Goal: Contribute content

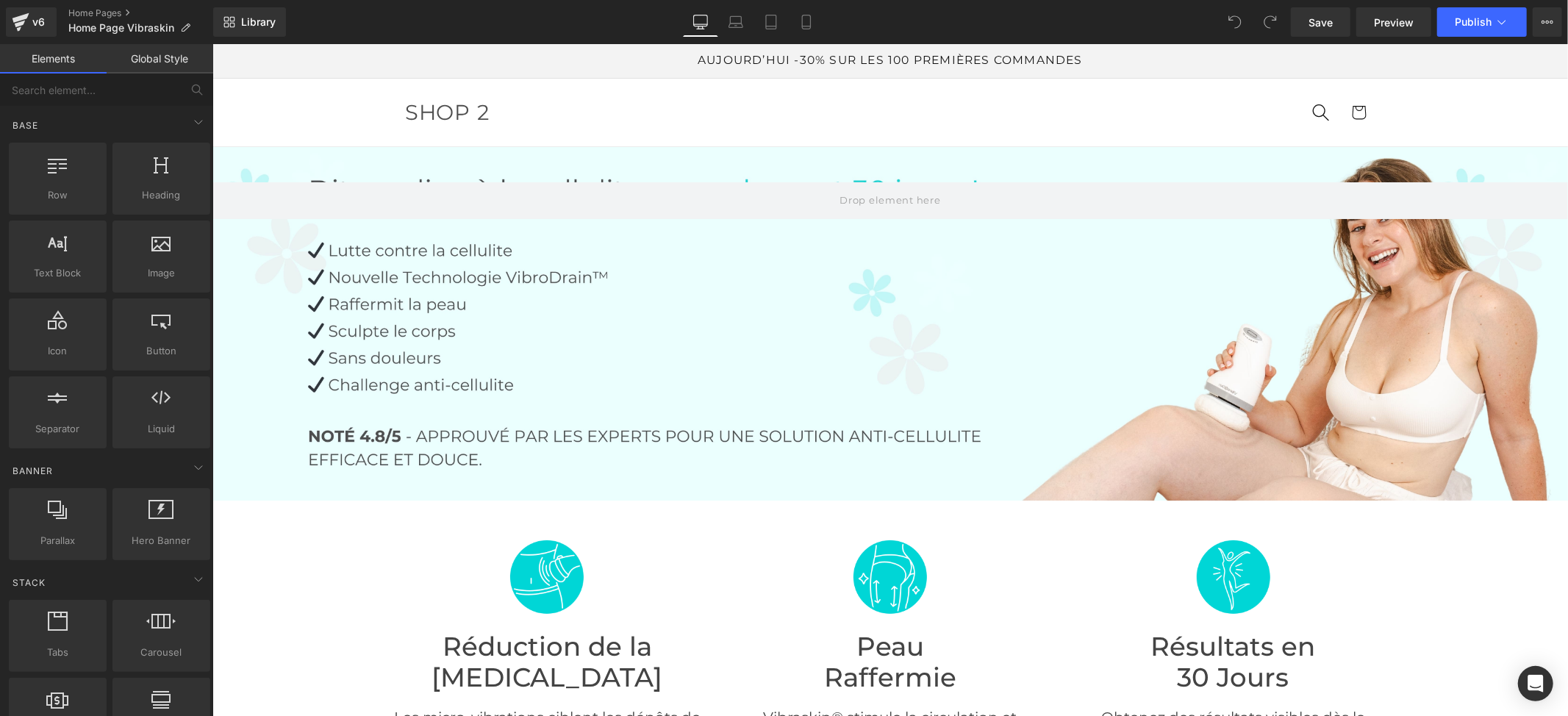
scroll to position [6407, 0]
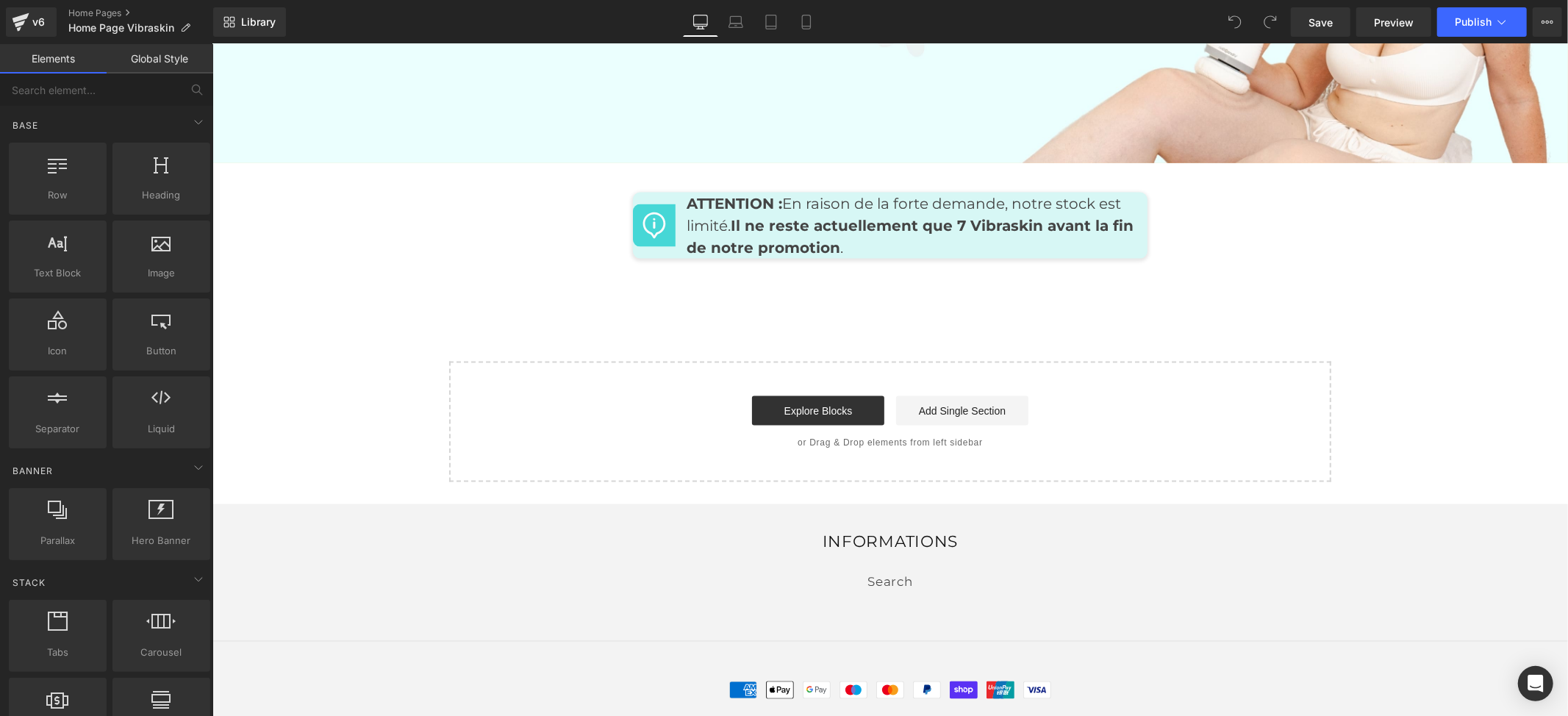
drag, startPoint x: 1216, startPoint y: 362, endPoint x: 895, endPoint y: 601, distance: 400.2
click at [1215, 396] on div "Explore Blocks Add Single Section" at bounding box center [889, 410] width 835 height 29
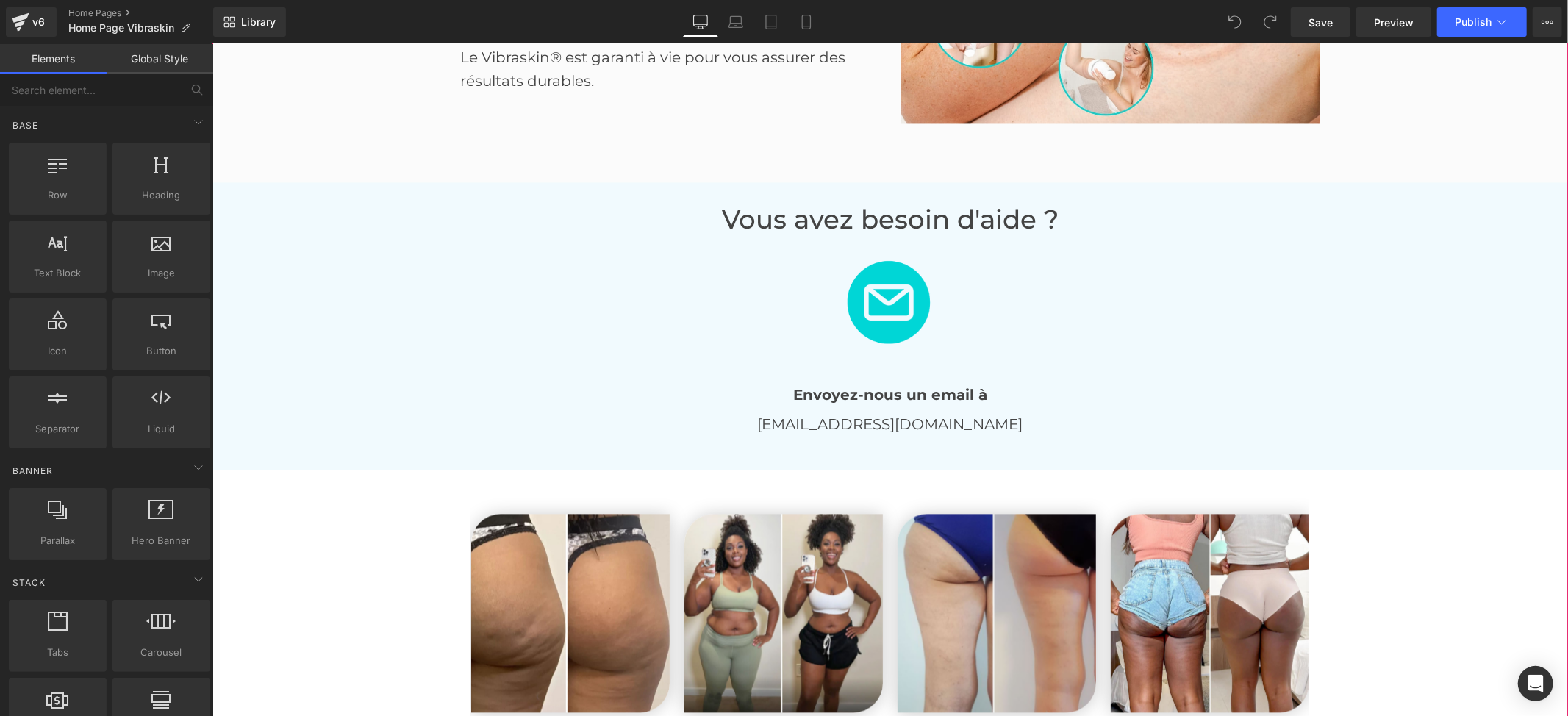
scroll to position [2585, 0]
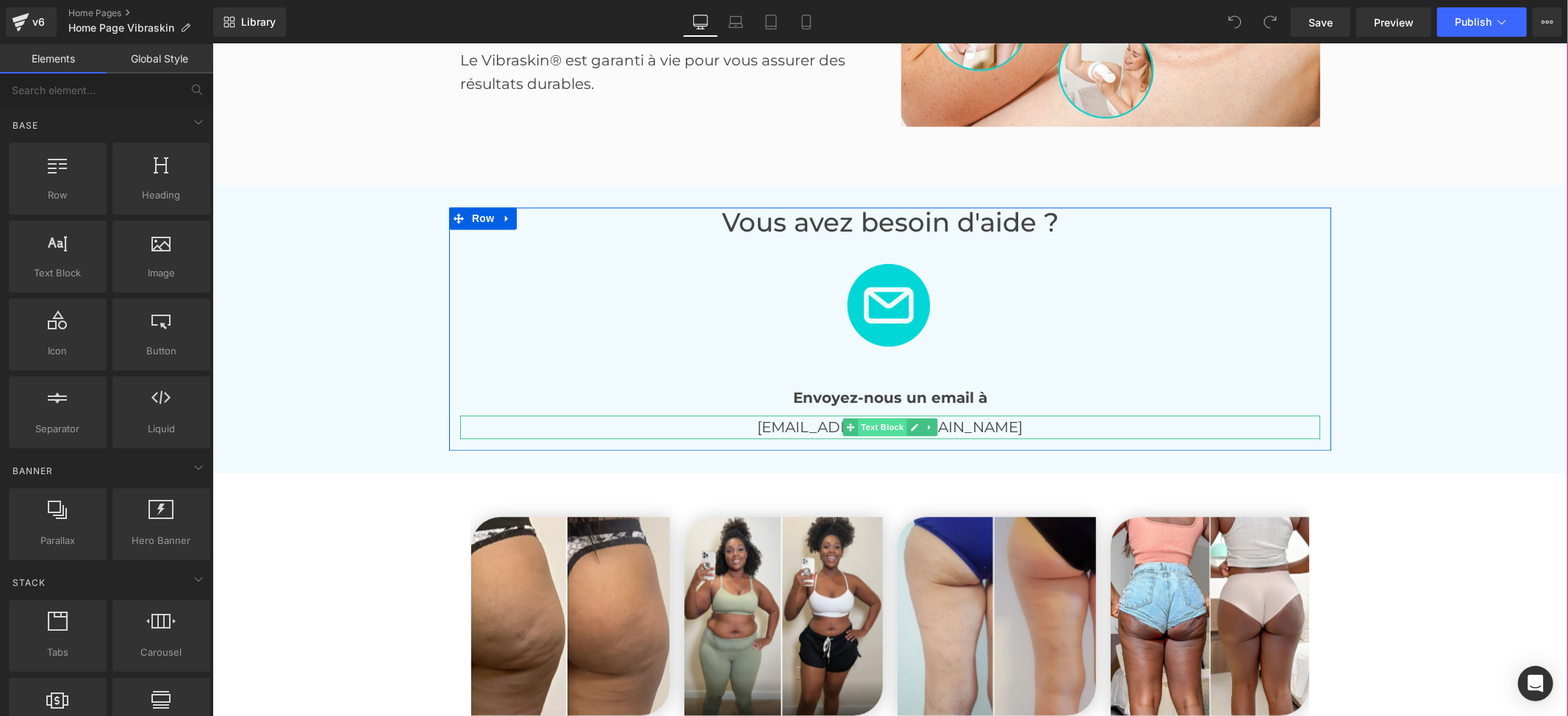
click at [897, 429] on span "Text Block" at bounding box center [881, 426] width 48 height 18
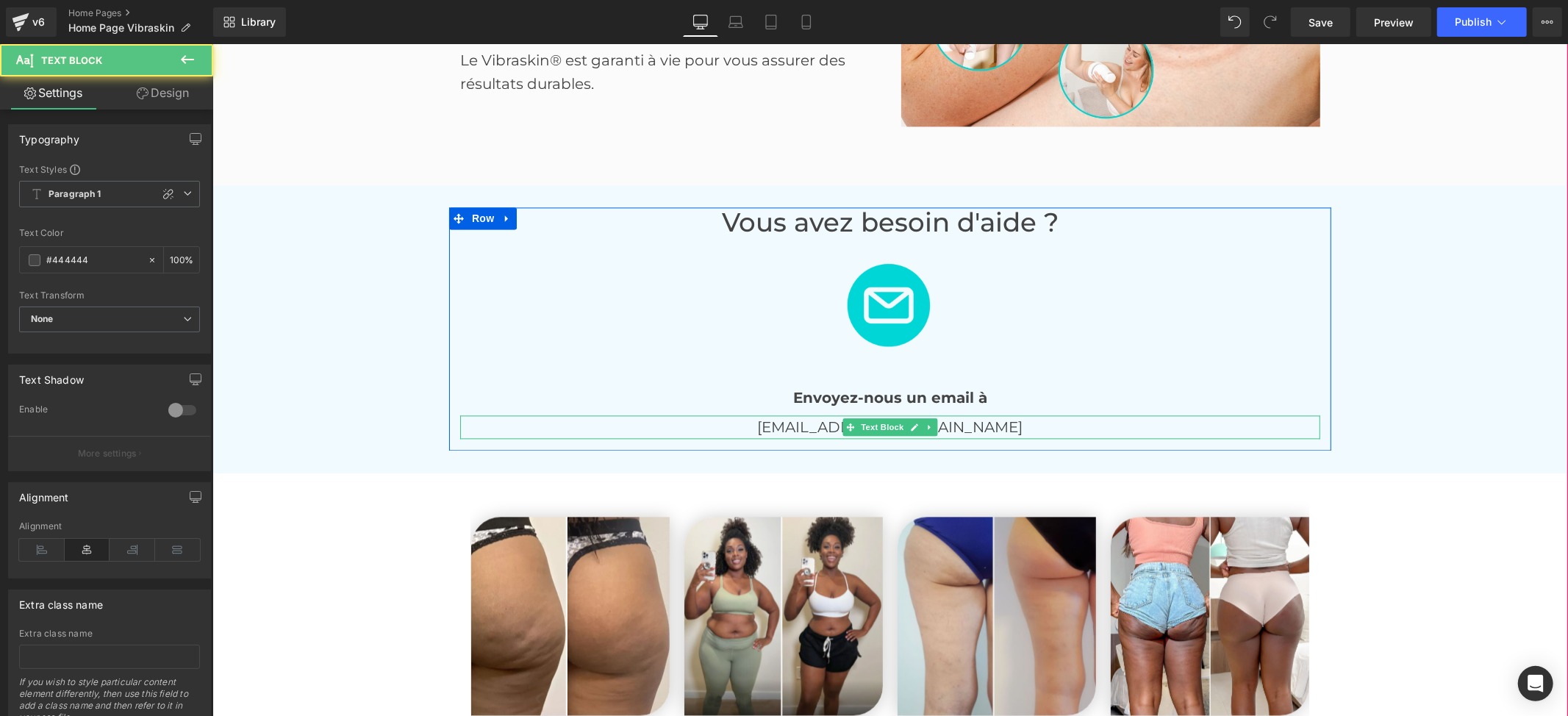
click at [962, 429] on p "[EMAIL_ADDRESS][DOMAIN_NAME]" at bounding box center [890, 426] width 860 height 24
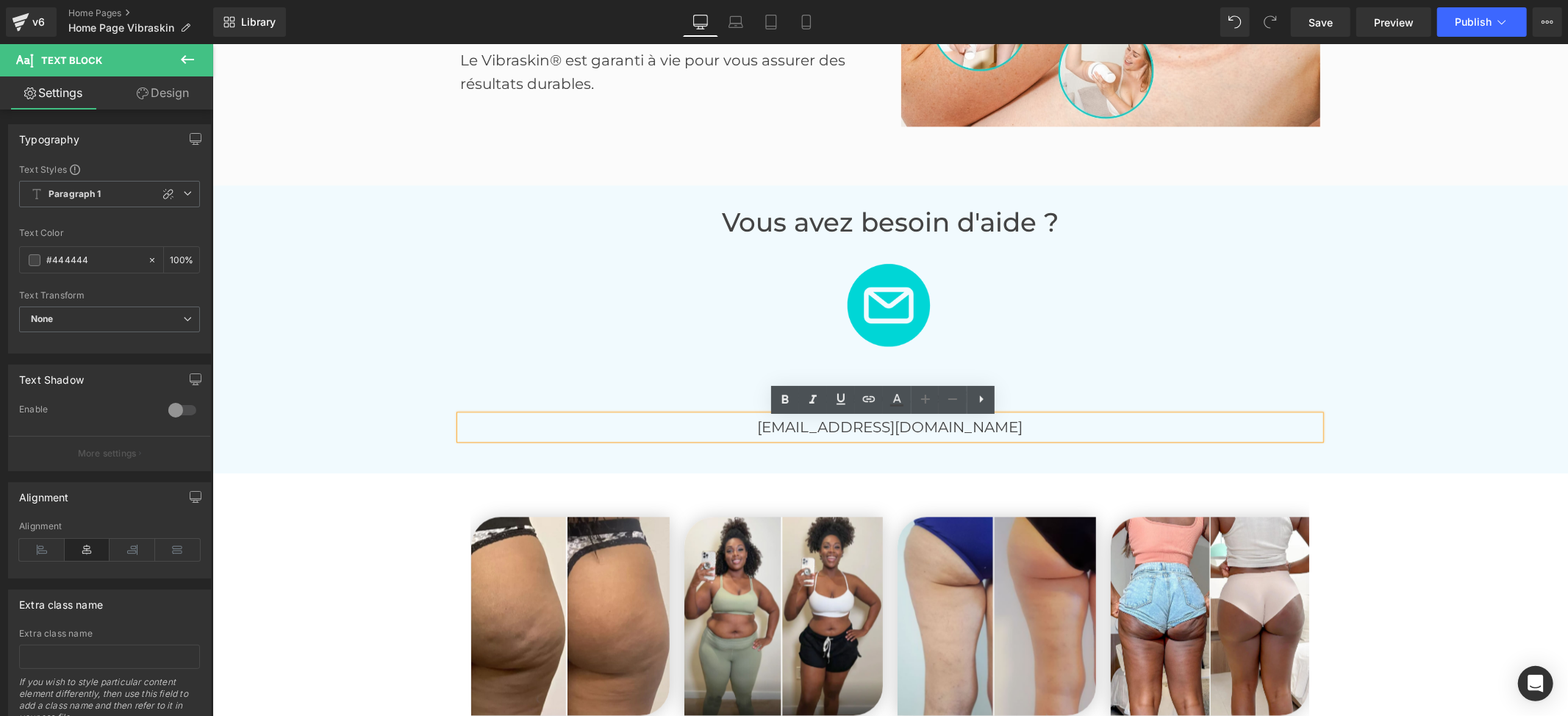
click at [898, 427] on p "[EMAIL_ADDRESS][DOMAIN_NAME]" at bounding box center [890, 426] width 860 height 24
click at [896, 427] on p "[EMAIL_ADDRESS][DOMAIN_NAME]" at bounding box center [890, 426] width 860 height 24
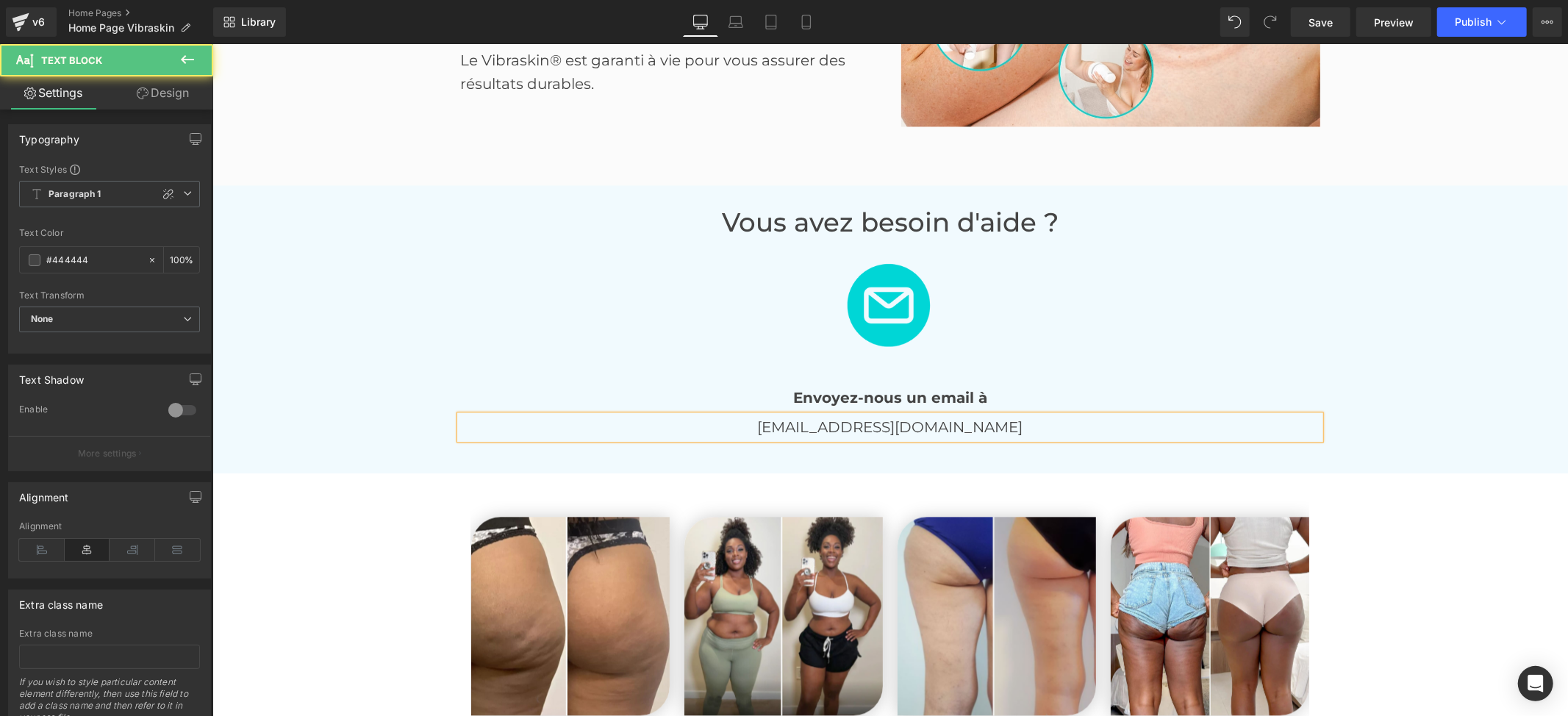
click at [1020, 429] on p "[EMAIL_ADDRESS][DOMAIN_NAME]" at bounding box center [890, 426] width 860 height 24
click at [1324, 27] on span "Save" at bounding box center [1321, 22] width 25 height 16
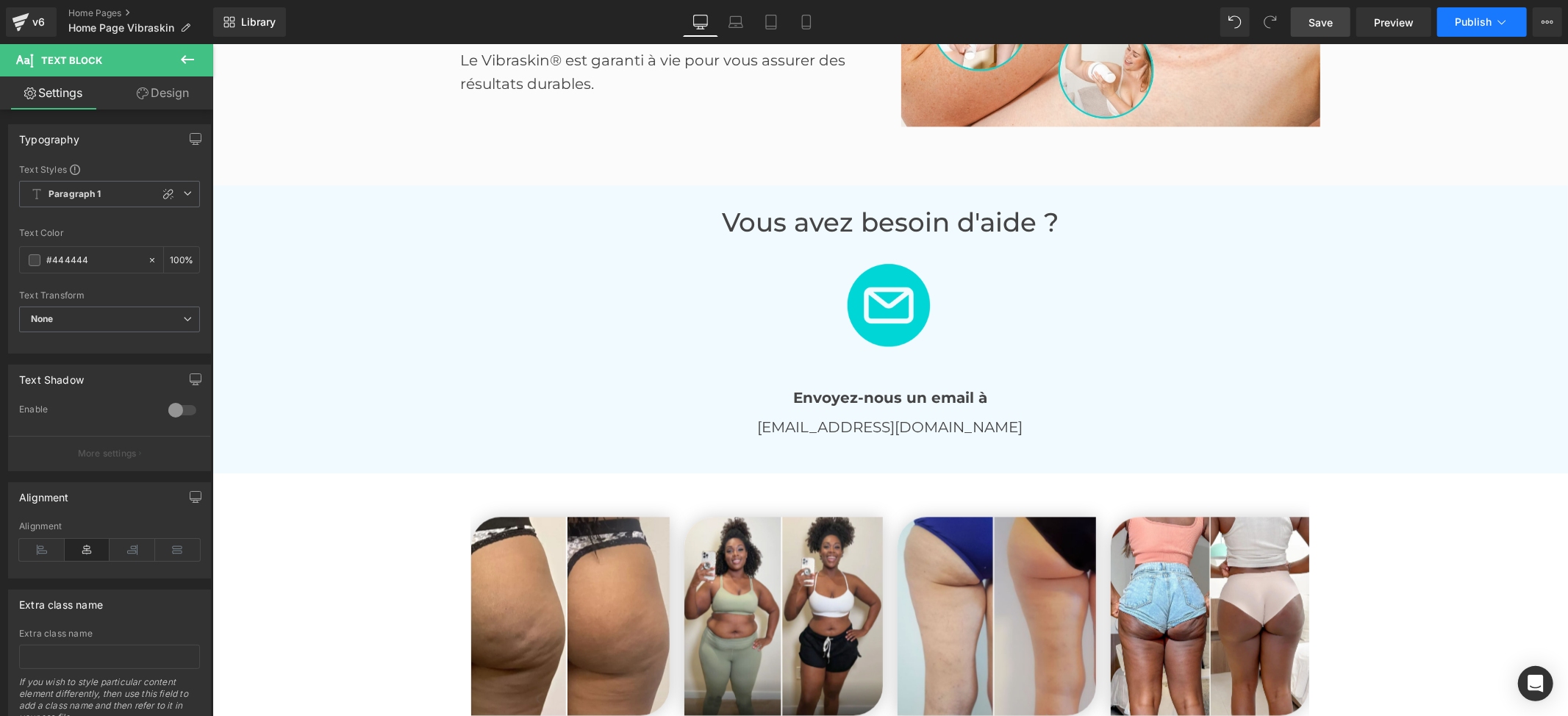
click at [1479, 30] on button "Publish" at bounding box center [1482, 22] width 89 height 29
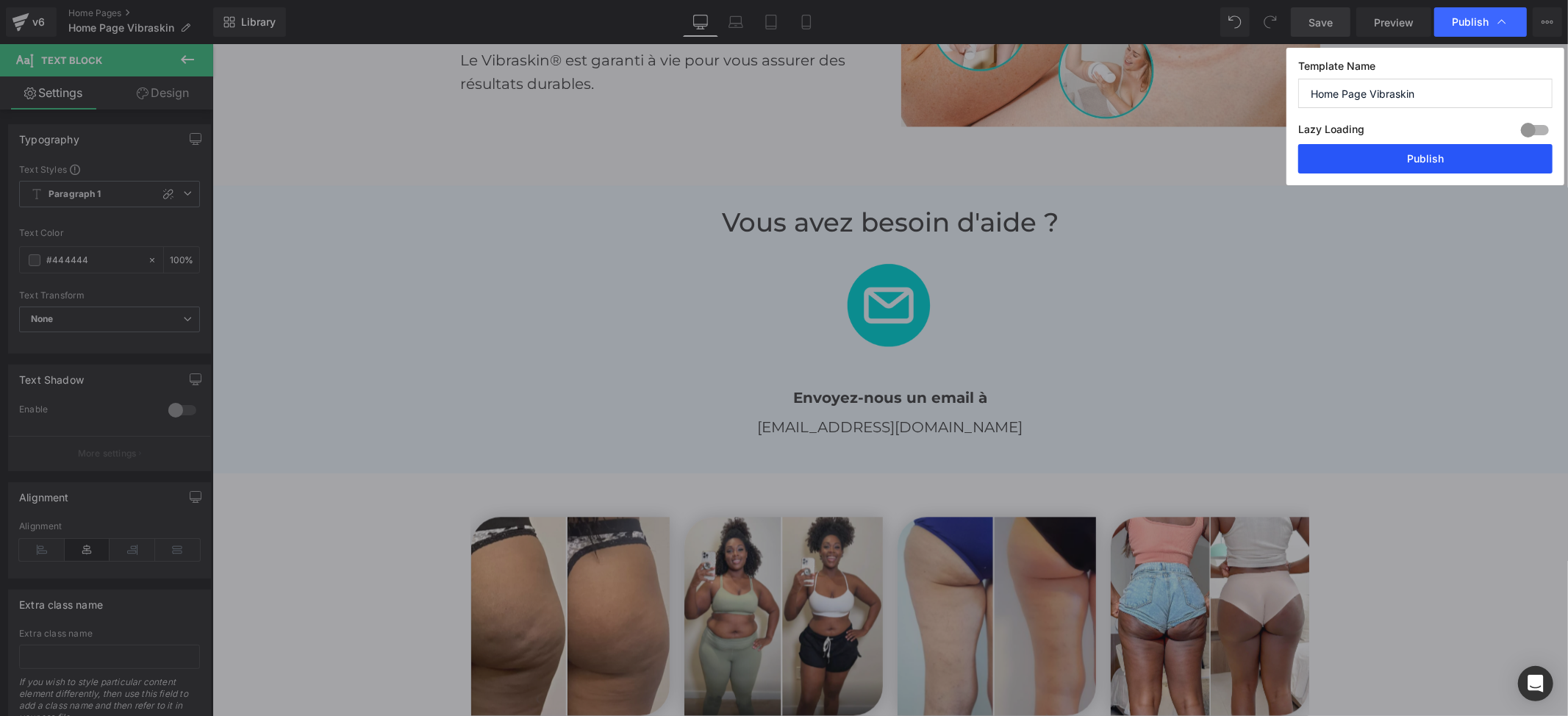
click at [1403, 154] on button "Publish" at bounding box center [1425, 158] width 254 height 29
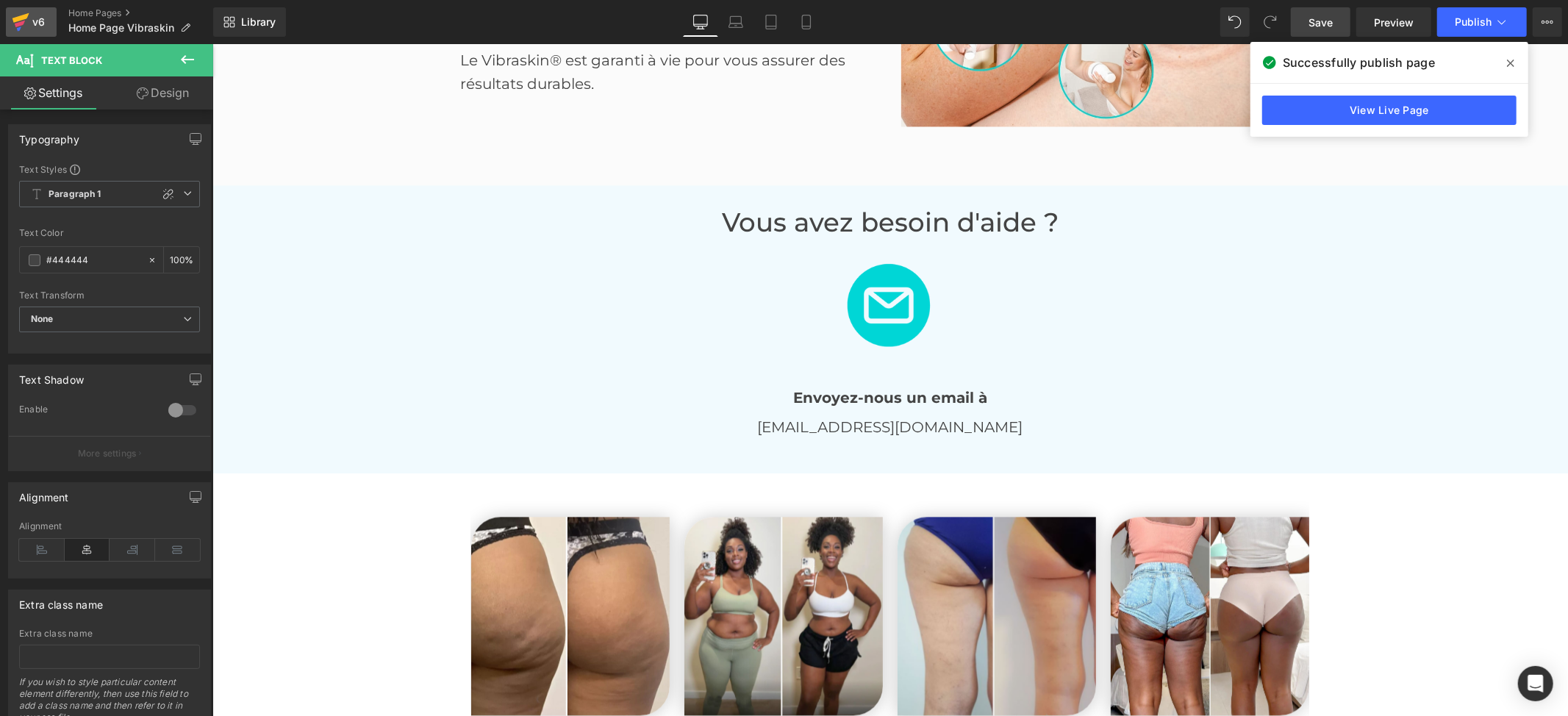
click at [29, 15] on div "v6" at bounding box center [38, 22] width 19 height 19
